Goal: Information Seeking & Learning: Learn about a topic

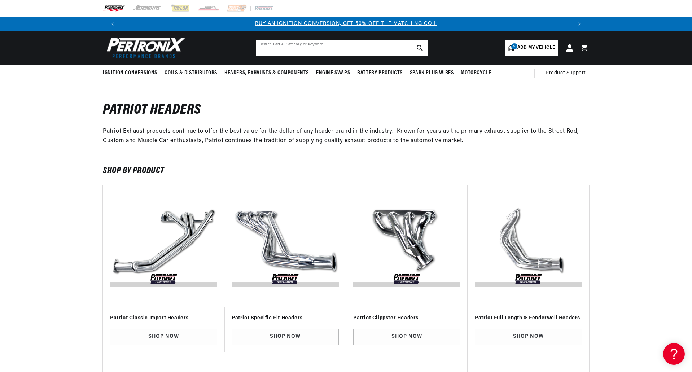
click at [265, 46] on input "text" at bounding box center [342, 48] width 172 height 16
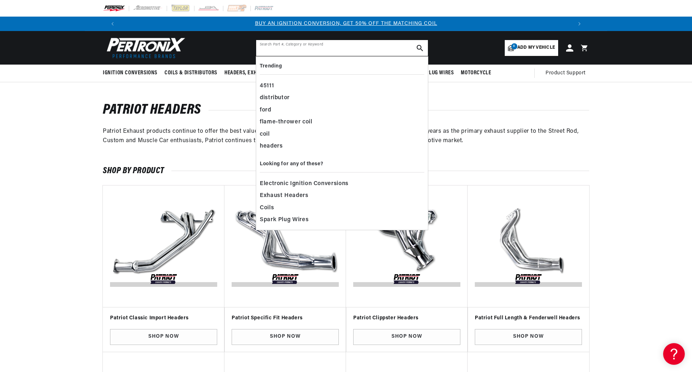
paste input "H8035"
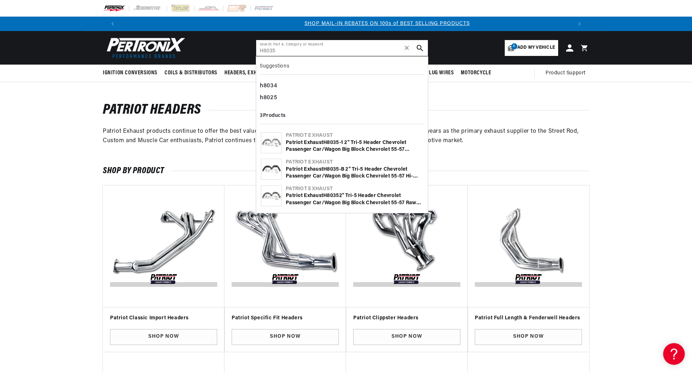
type input "H8035"
click at [307, 143] on div "Patriot Exhaust H8035 -1 2" Tri-5 Header Chevrolet Passenger Car/Wagon Big Bloc…" at bounding box center [354, 146] width 137 height 14
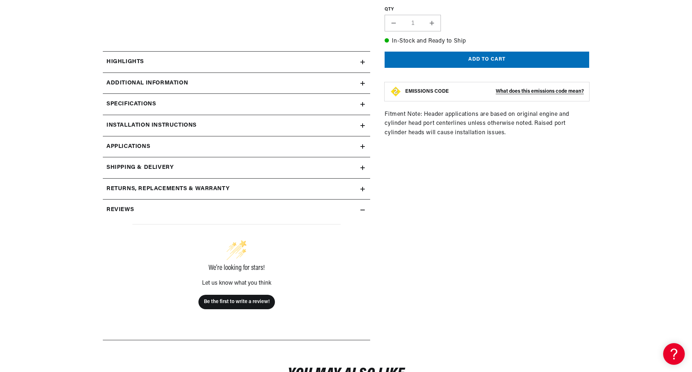
scroll to position [304, 0]
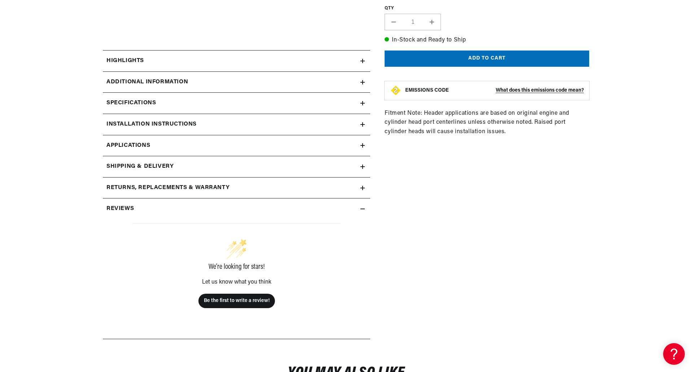
click at [362, 146] on icon at bounding box center [362, 145] width 4 height 4
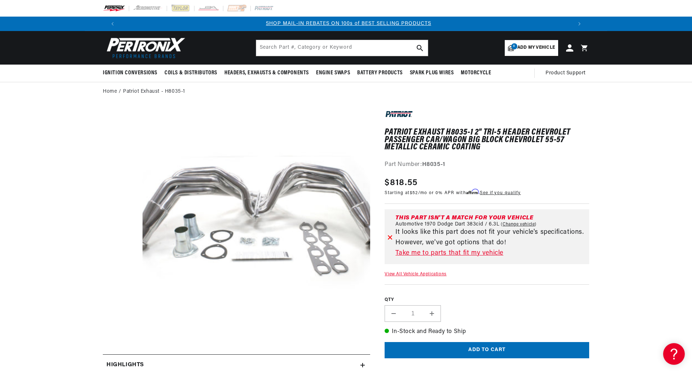
scroll to position [0, 179]
